Goal: Find specific page/section: Find specific page/section

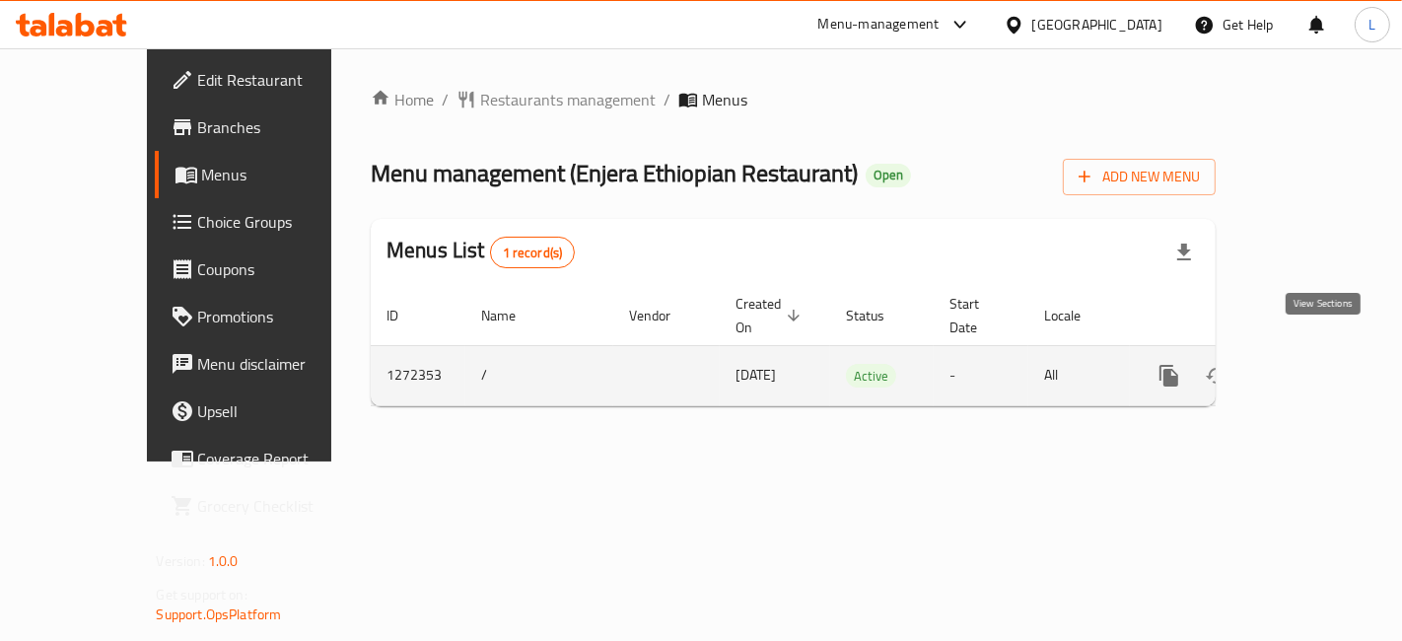
click at [1323, 364] on icon "enhanced table" at bounding box center [1312, 376] width 24 height 24
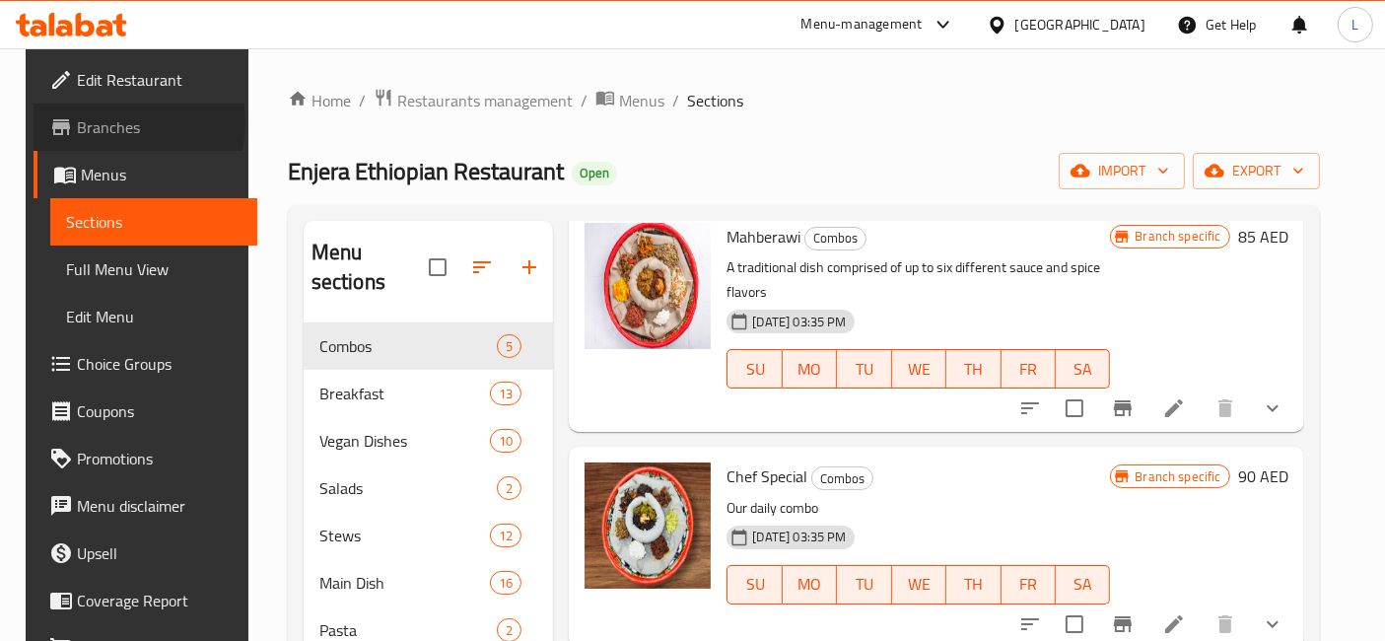
click at [90, 122] on span "Branches" at bounding box center [159, 127] width 165 height 24
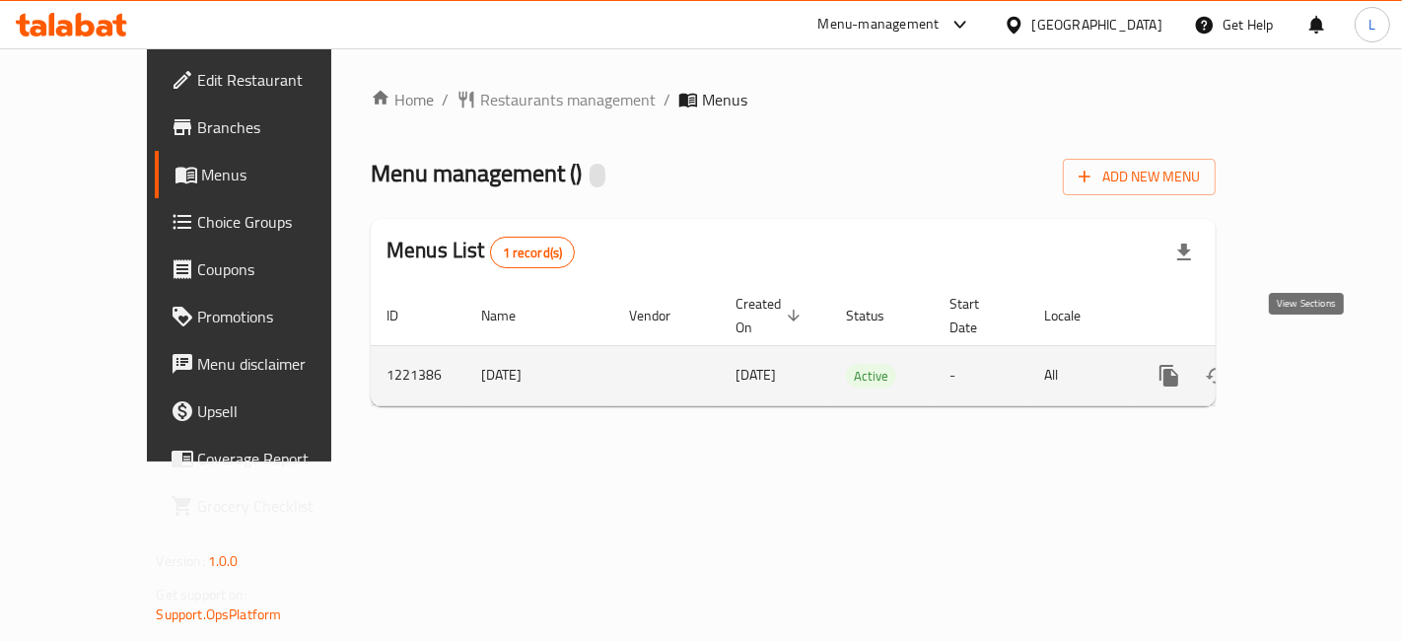
click at [1316, 364] on icon "enhanced table" at bounding box center [1312, 376] width 24 height 24
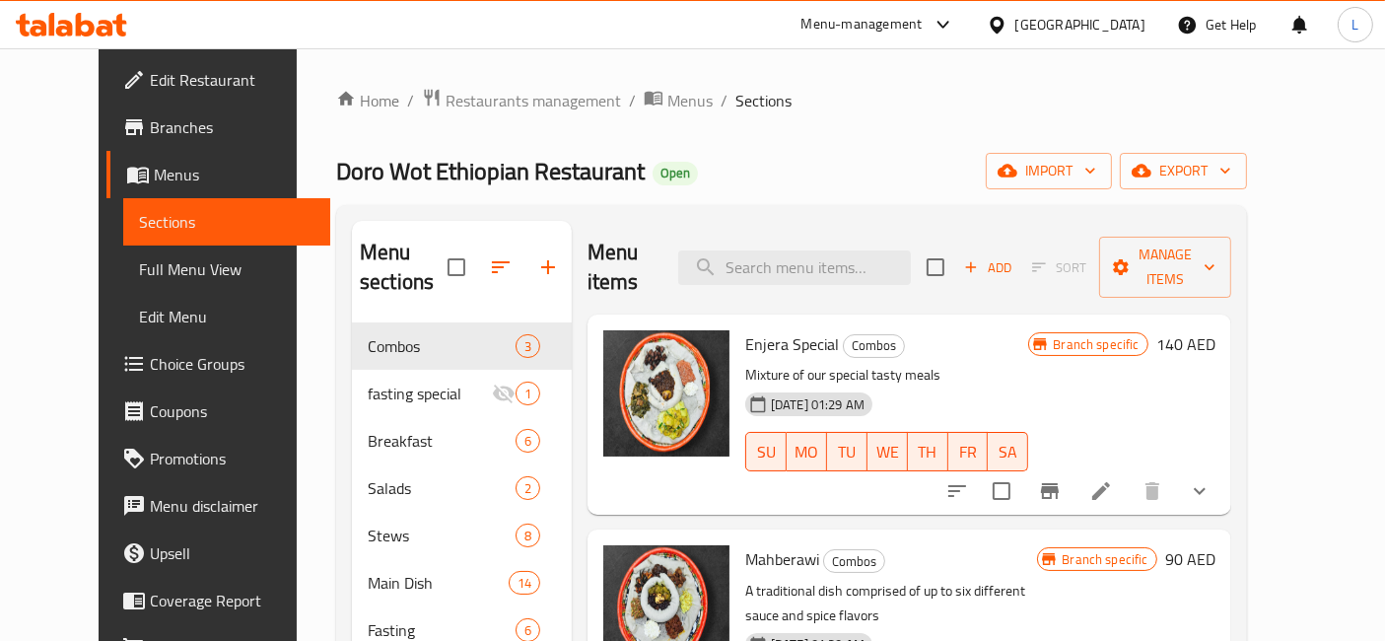
click at [150, 125] on span "Branches" at bounding box center [232, 127] width 165 height 24
